Goal: Find contact information: Find contact information

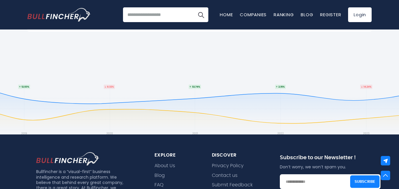
scroll to position [441, 0]
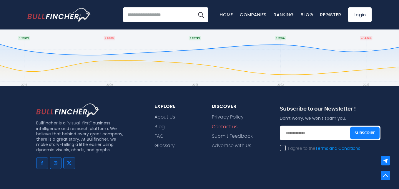
click at [226, 127] on link "Contact us" at bounding box center [225, 127] width 26 height 6
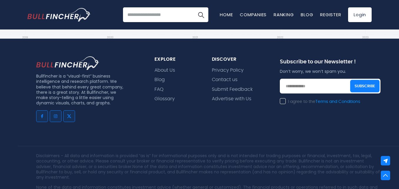
scroll to position [228, 0]
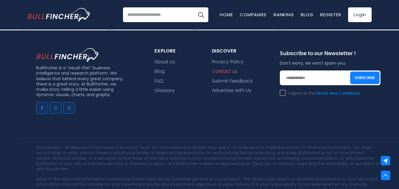
click at [220, 73] on link "Contact us" at bounding box center [225, 72] width 26 height 6
